Goal: Task Accomplishment & Management: Use online tool/utility

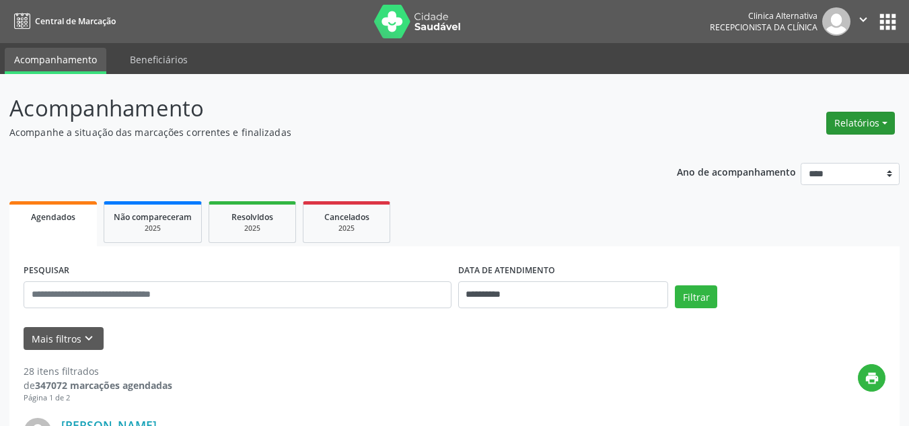
click at [847, 123] on button "Relatórios" at bounding box center [860, 123] width 69 height 23
click at [767, 155] on link "Agendamentos" at bounding box center [823, 152] width 145 height 19
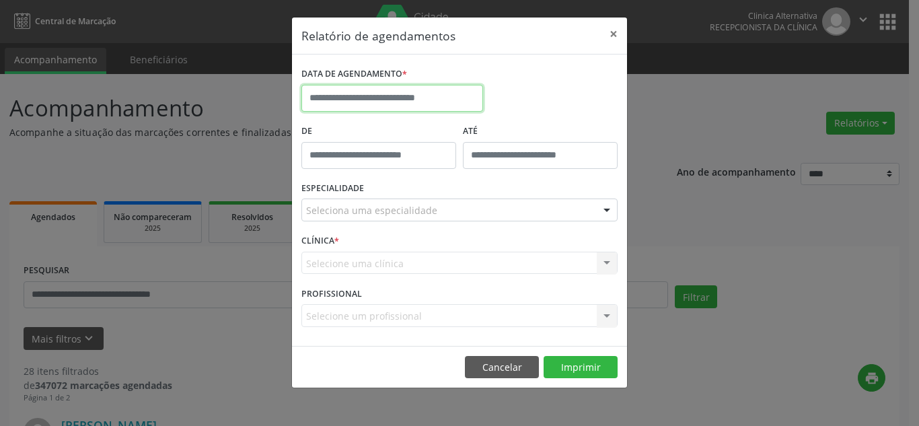
click at [384, 92] on input "text" at bounding box center [392, 98] width 182 height 27
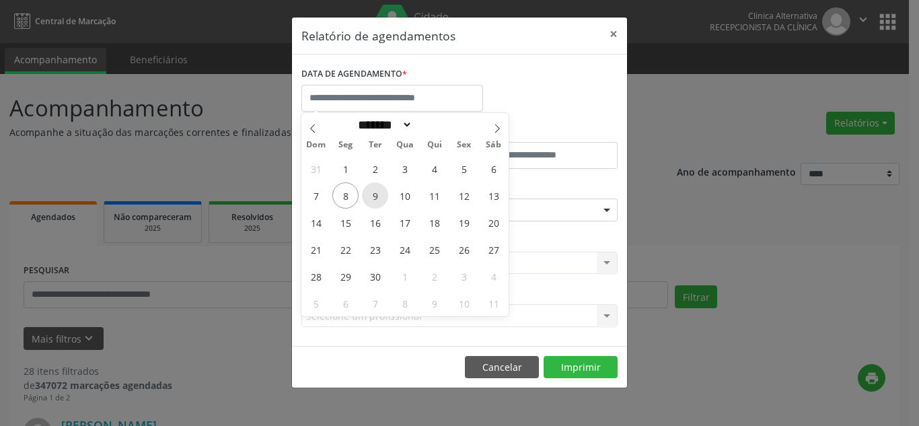
click at [372, 194] on span "9" at bounding box center [375, 195] width 26 height 26
type input "**********"
click at [372, 194] on span "9" at bounding box center [375, 195] width 26 height 26
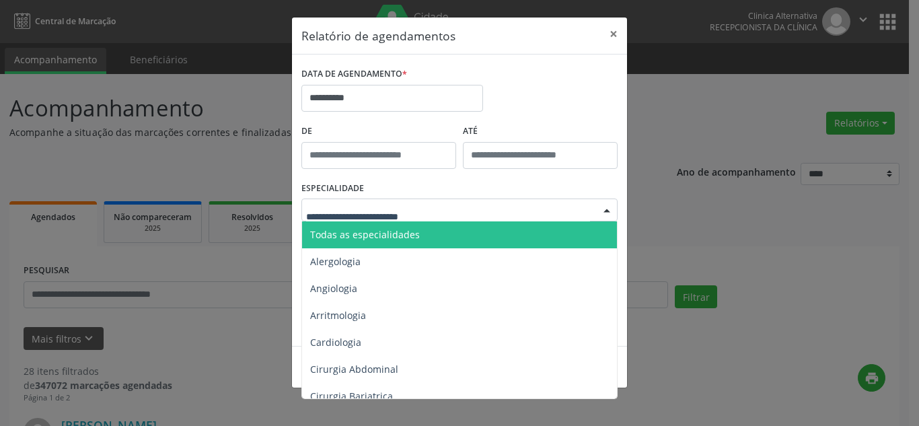
click at [363, 234] on span "Todas as especialidades" at bounding box center [365, 234] width 110 height 13
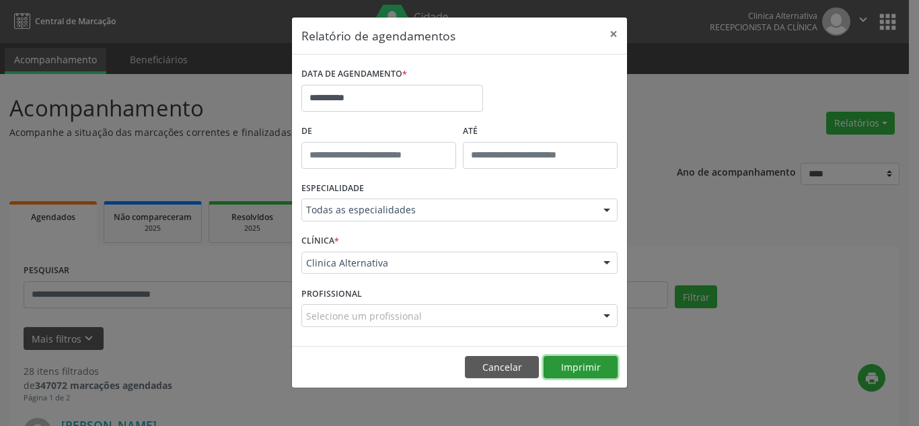
click at [583, 363] on button "Imprimir" at bounding box center [580, 367] width 74 height 23
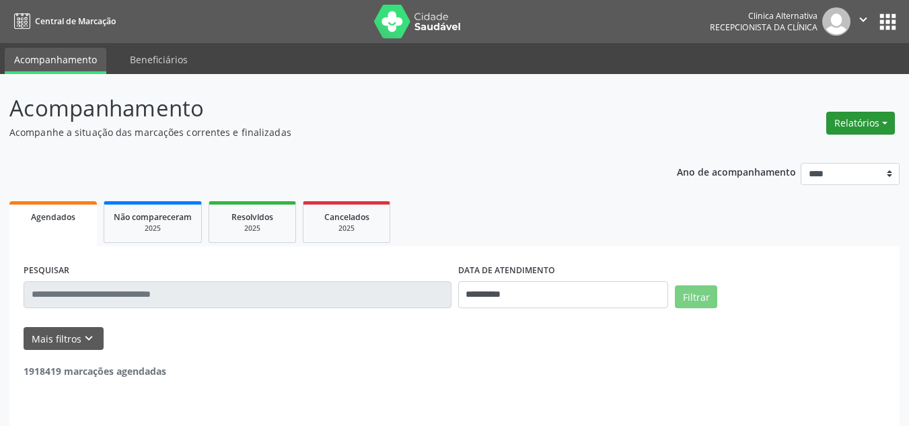
click at [852, 120] on button "Relatórios" at bounding box center [860, 123] width 69 height 23
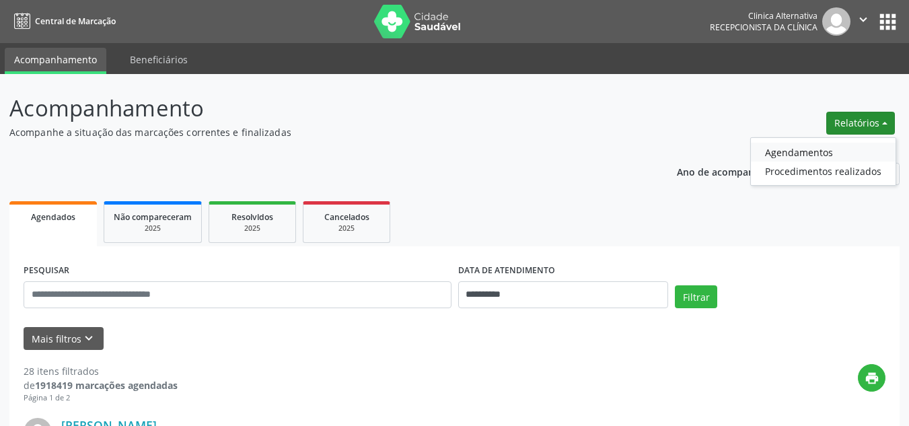
click at [819, 157] on link "Agendamentos" at bounding box center [823, 152] width 145 height 19
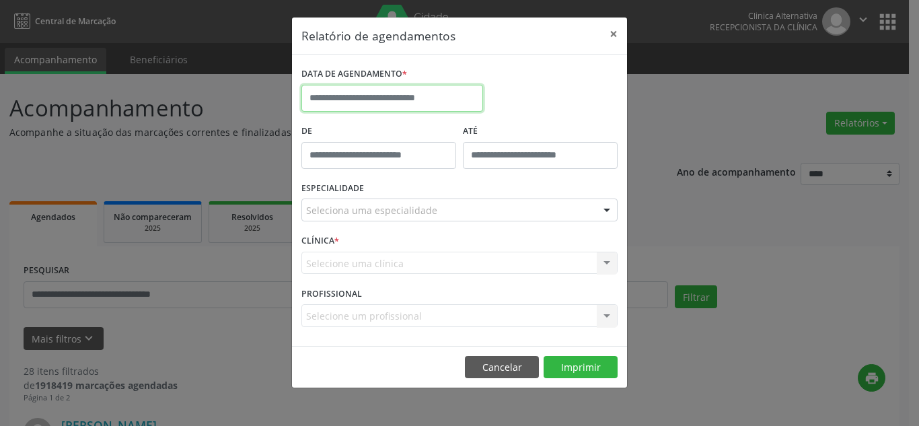
click at [385, 100] on input "text" at bounding box center [392, 98] width 182 height 27
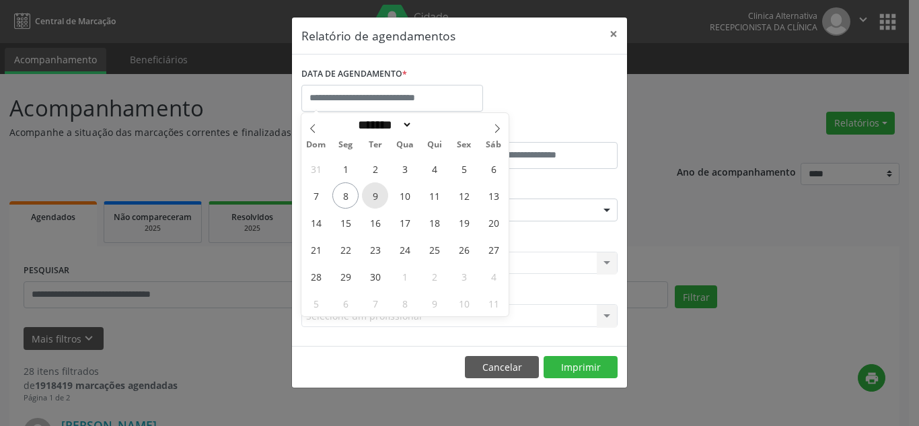
click at [376, 194] on span "9" at bounding box center [375, 195] width 26 height 26
type input "**********"
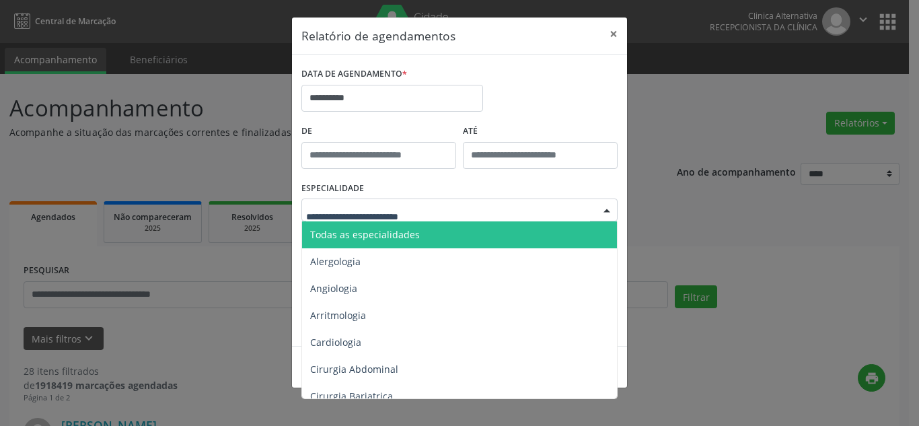
click at [361, 231] on span "Todas as especialidades" at bounding box center [365, 234] width 110 height 13
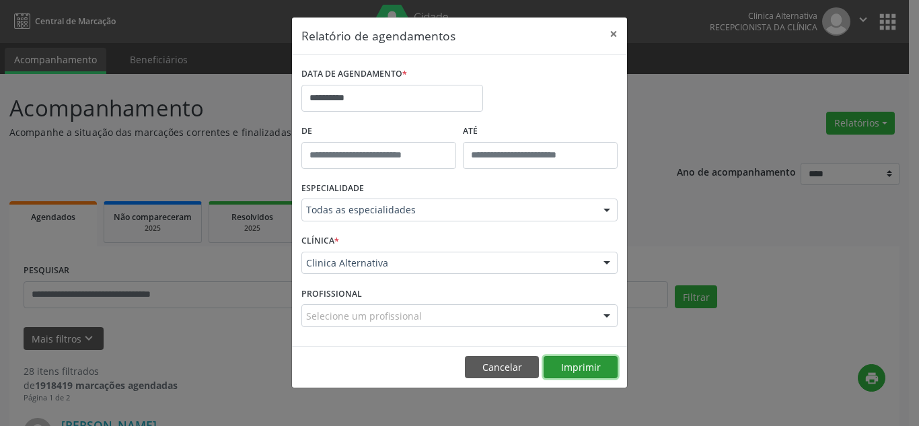
click at [553, 367] on button "Imprimir" at bounding box center [580, 367] width 74 height 23
